Goal: Task Accomplishment & Management: Use online tool/utility

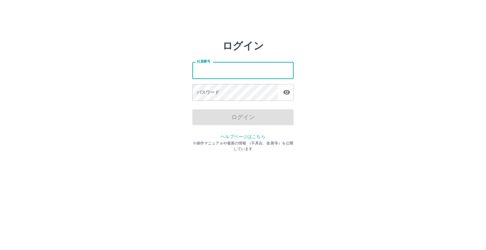
click at [215, 69] on input "社員番号" at bounding box center [242, 70] width 101 height 17
type input "*******"
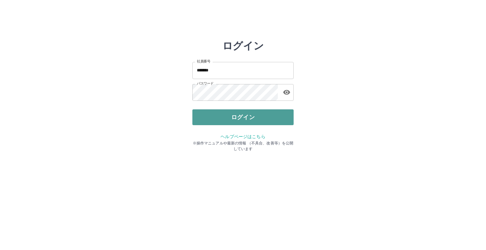
click at [242, 121] on button "ログイン" at bounding box center [242, 117] width 101 height 16
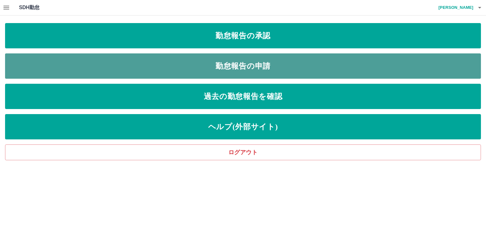
click at [279, 70] on link "勤怠報告の申請" at bounding box center [242, 65] width 475 height 25
